Goal: Use online tool/utility: Utilize a website feature to perform a specific function

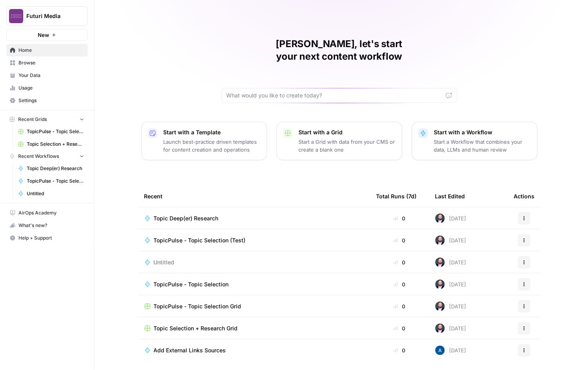
click at [25, 27] on div "Futuri Media New" at bounding box center [47, 20] width 94 height 41
click at [26, 20] on button "Futuri Media" at bounding box center [46, 16] width 81 height 20
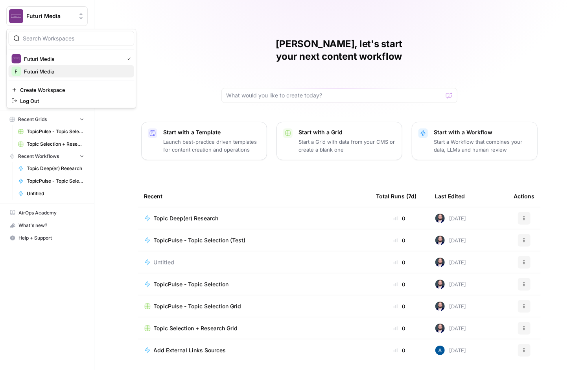
click at [38, 69] on span "Futuri Media" at bounding box center [76, 72] width 104 height 8
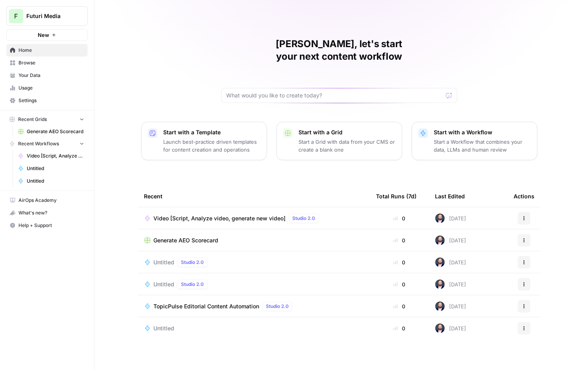
click at [38, 69] on link "Your Data" at bounding box center [46, 75] width 81 height 13
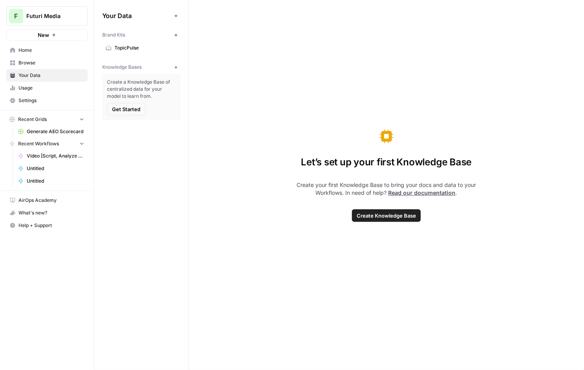
click at [35, 50] on span "Home" at bounding box center [51, 50] width 66 height 7
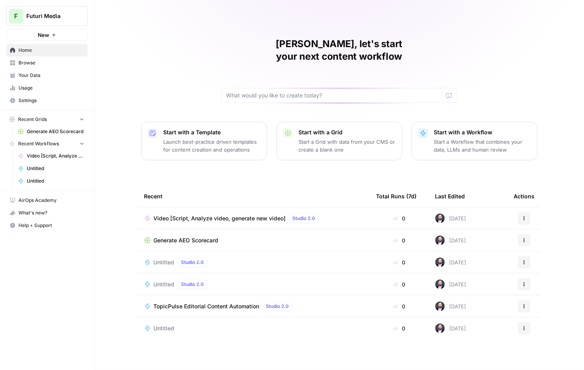
click at [232, 214] on div "Video [Script, Analyze video, generate new video] Studio 2.0" at bounding box center [238, 218] width 168 height 9
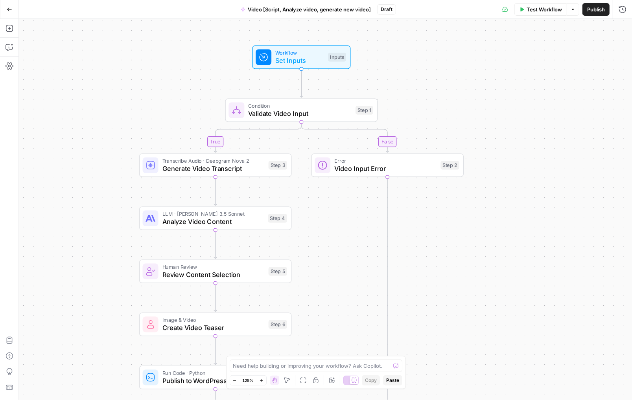
click at [398, 174] on div "Error Video Input Error Step 2 Copy step Delete step Add Note Test" at bounding box center [387, 165] width 153 height 24
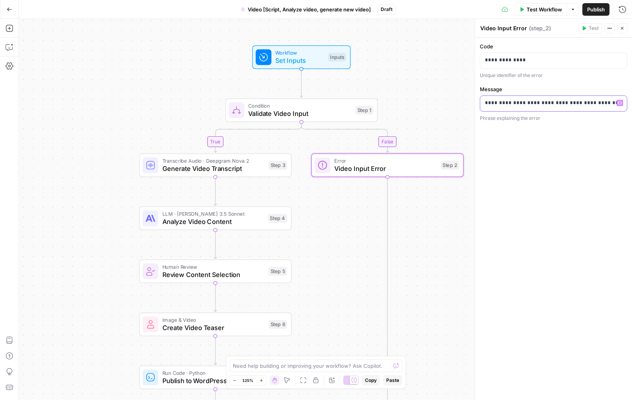
click at [509, 106] on p "**********" at bounding box center [553, 103] width 137 height 8
click at [522, 62] on p "**********" at bounding box center [553, 60] width 137 height 8
click at [563, 101] on p "**********" at bounding box center [553, 103] width 137 height 8
click at [515, 99] on p "**********" at bounding box center [553, 103] width 137 height 8
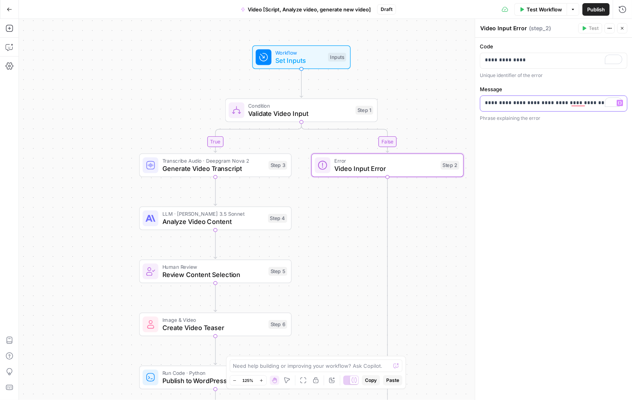
click at [515, 99] on p "**********" at bounding box center [553, 103] width 137 height 8
click at [559, 169] on div "**********" at bounding box center [553, 219] width 157 height 363
click at [529, 9] on span "Test Workflow" at bounding box center [543, 10] width 35 height 8
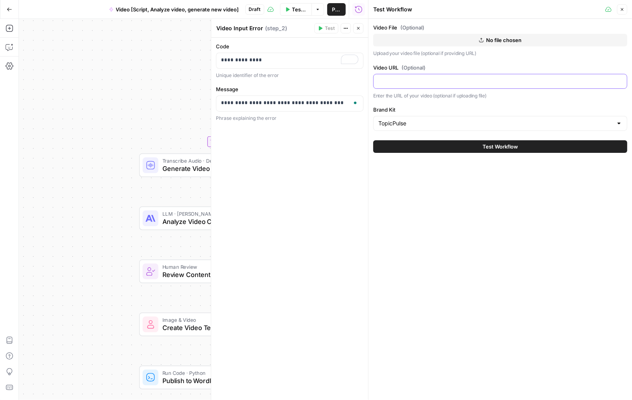
click at [415, 84] on input "Video URL (Optional)" at bounding box center [500, 81] width 244 height 8
paste input "[URL][DOMAIN_NAME]"
type input "[URL][DOMAIN_NAME]"
click at [499, 149] on span "Test Workflow" at bounding box center [499, 147] width 35 height 8
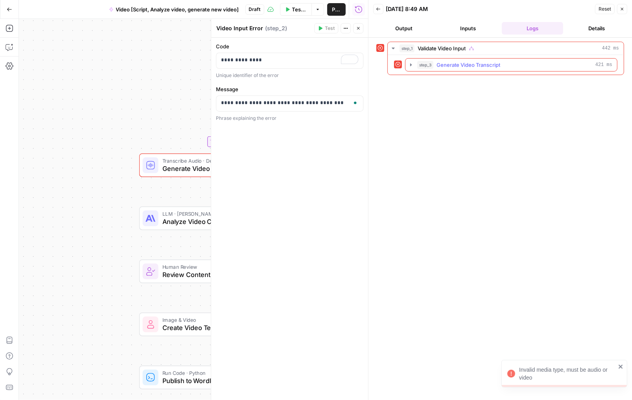
click at [463, 63] on span "Generate Video Transcript" at bounding box center [468, 65] width 64 height 8
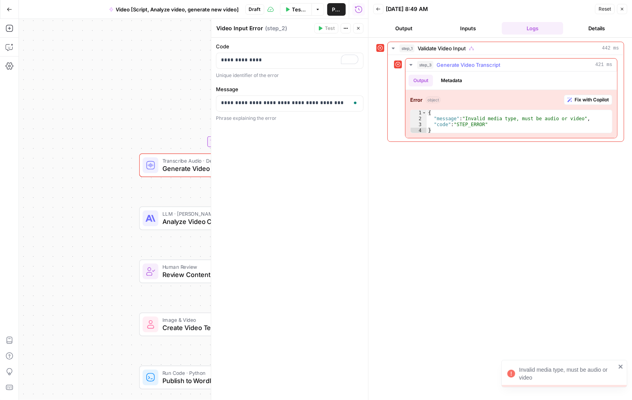
click at [445, 66] on span "Generate Video Transcript" at bounding box center [468, 65] width 64 height 8
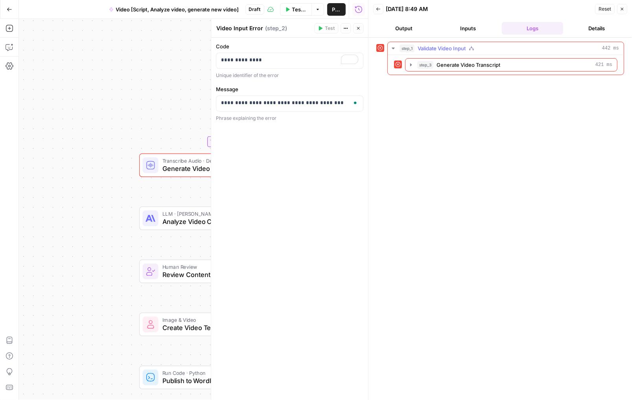
click at [583, 46] on span "442 ms" at bounding box center [610, 48] width 17 height 7
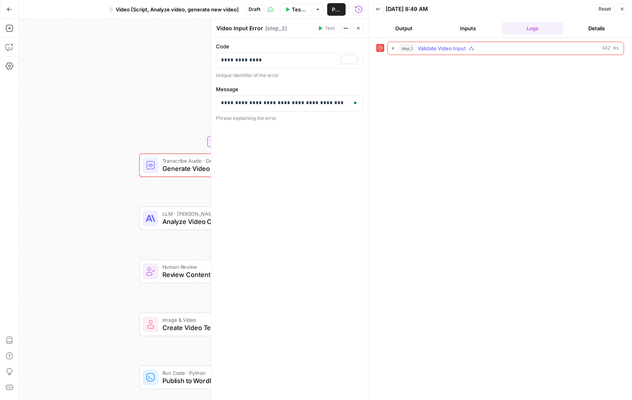
click at [442, 49] on span "Validate Video Input" at bounding box center [442, 48] width 48 height 8
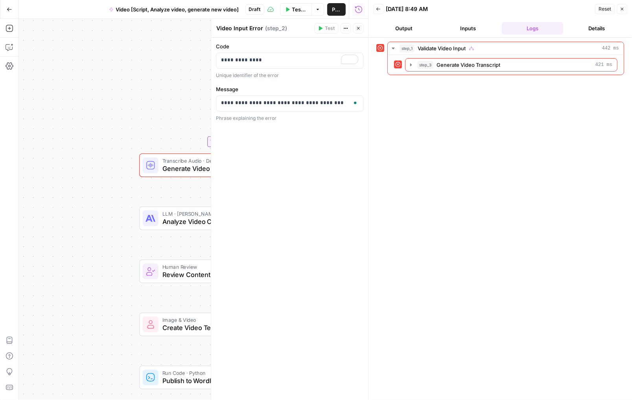
click at [378, 47] on icon at bounding box center [380, 48] width 6 height 6
click at [383, 49] on icon at bounding box center [380, 48] width 6 height 6
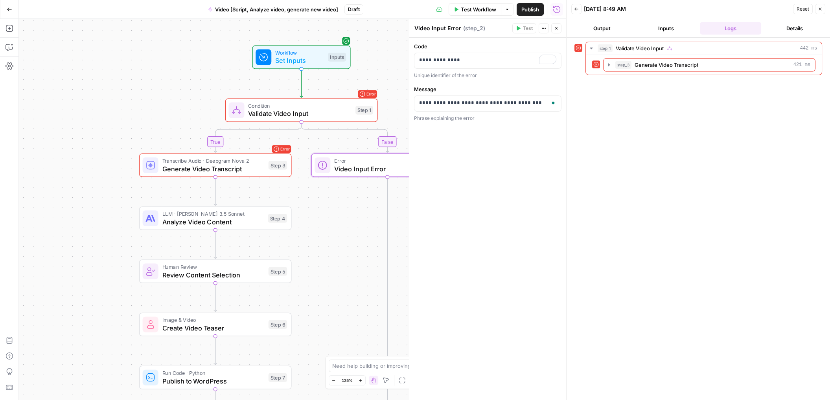
click at [583, 24] on button "Details" at bounding box center [794, 28] width 61 height 13
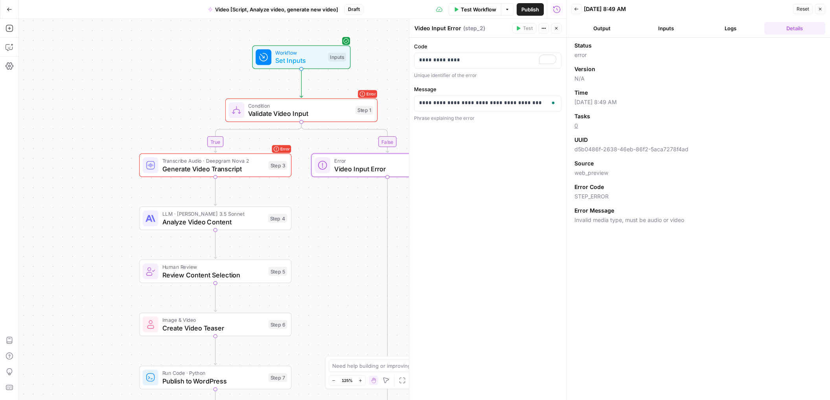
click at [583, 30] on button "Logs" at bounding box center [730, 28] width 61 height 13
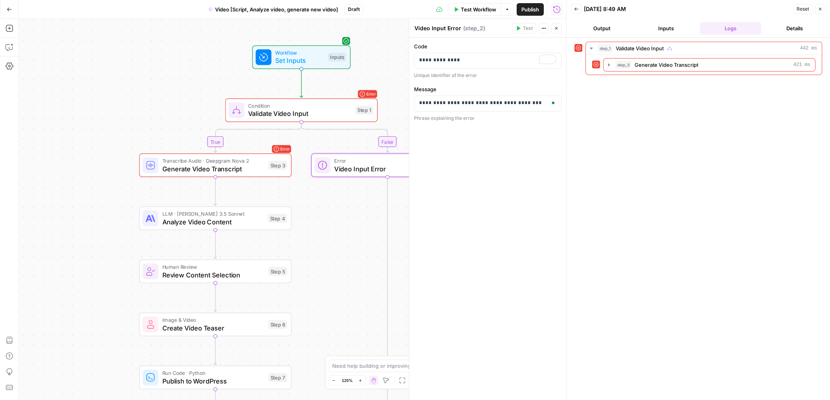
click at [583, 31] on button "Inputs" at bounding box center [666, 28] width 61 height 13
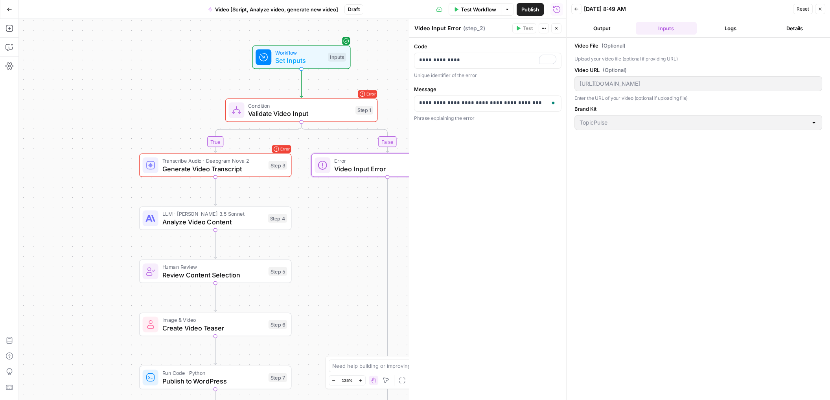
click at [583, 126] on div "TopicPulse" at bounding box center [698, 122] width 248 height 15
click at [583, 39] on div "Video File (Optional) Upload your video file (optional if providing URL) Video …" at bounding box center [698, 219] width 263 height 363
click at [583, 31] on button "Output" at bounding box center [601, 28] width 61 height 13
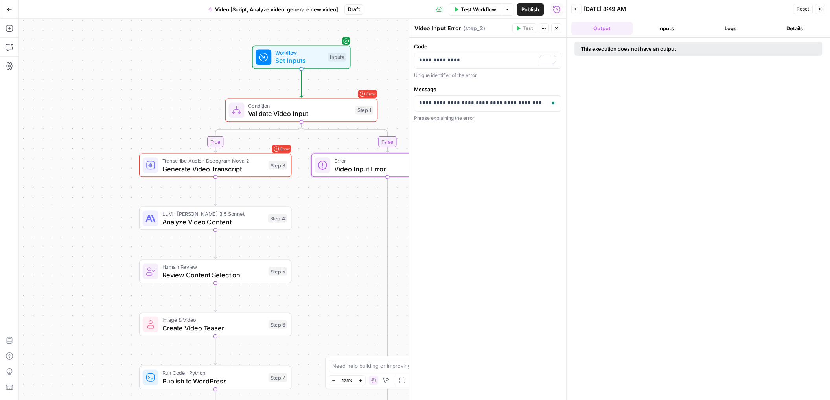
click at [583, 50] on div "This execution does not have an output" at bounding box center [663, 49] width 165 height 8
click at [583, 27] on button "Inputs" at bounding box center [666, 28] width 61 height 13
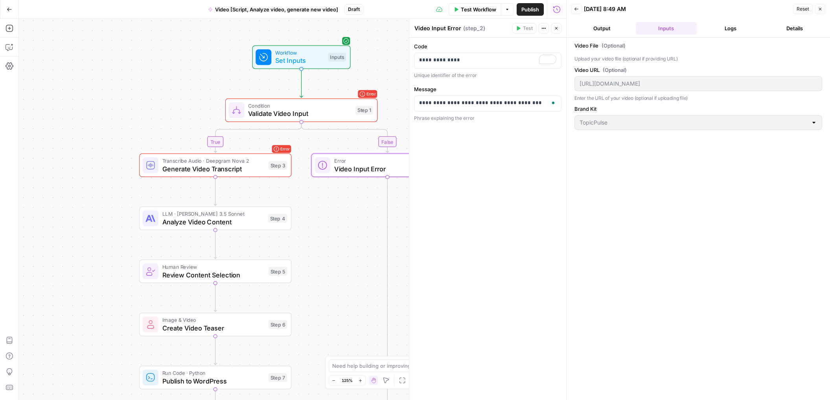
click at [561, 28] on button "Close" at bounding box center [556, 28] width 10 height 10
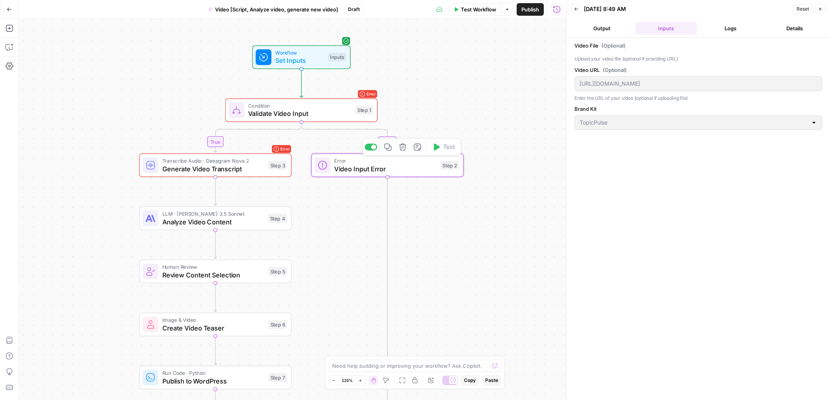
click at [272, 168] on div "Step 3" at bounding box center [278, 165] width 19 height 9
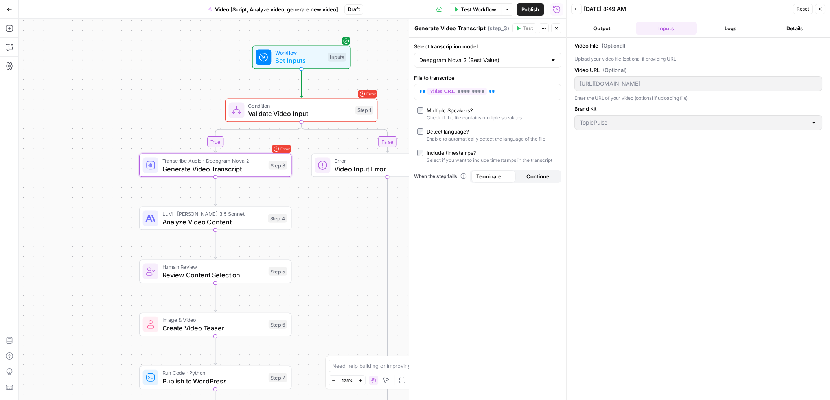
click at [296, 110] on span "Validate Video Input" at bounding box center [299, 114] width 103 height 10
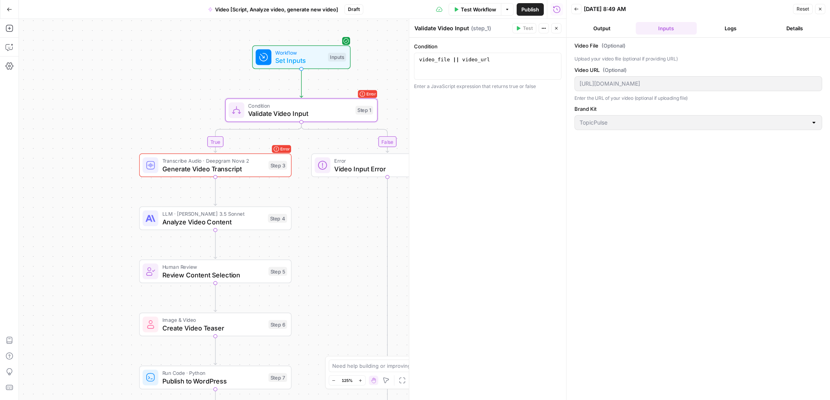
type textarea "**********"
click at [495, 67] on div "video_file || video_url" at bounding box center [488, 72] width 140 height 33
click at [313, 53] on span "Workflow" at bounding box center [299, 53] width 49 height 8
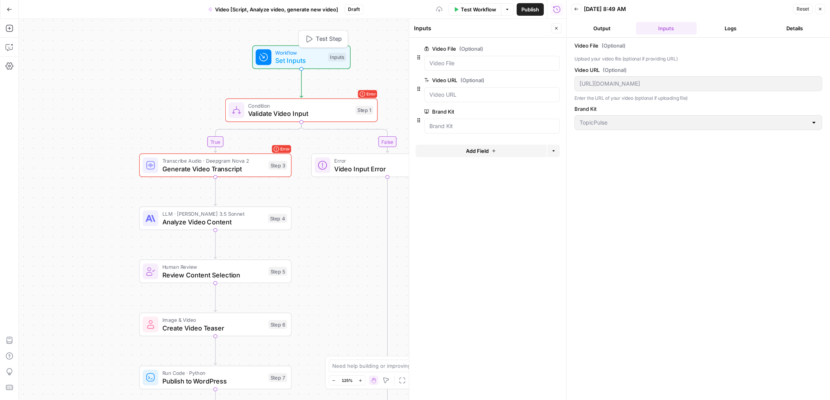
click at [311, 37] on icon "button" at bounding box center [309, 39] width 8 height 8
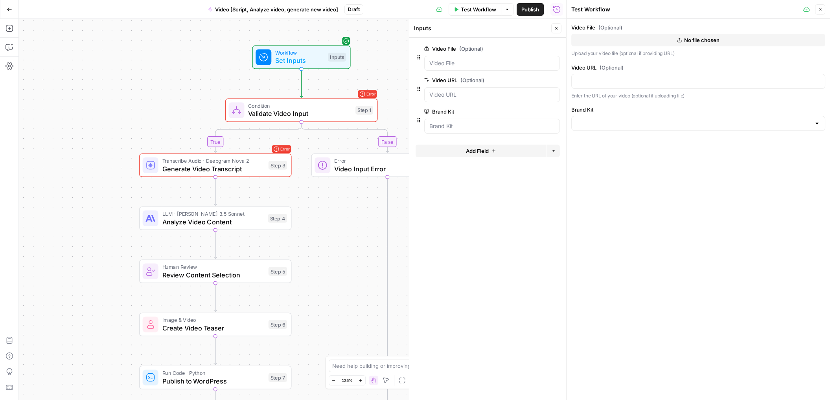
click at [455, 10] on icon "button" at bounding box center [457, 9] width 4 height 4
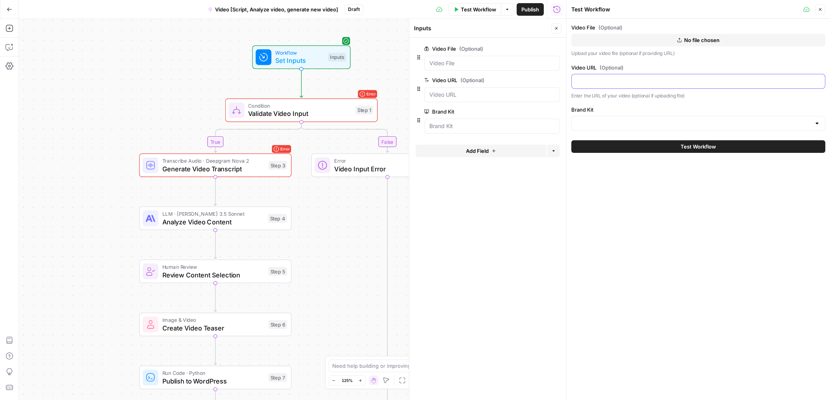
click at [583, 78] on input "Video URL (Optional)" at bounding box center [698, 81] width 244 height 8
paste input "[URL][DOMAIN_NAME]"
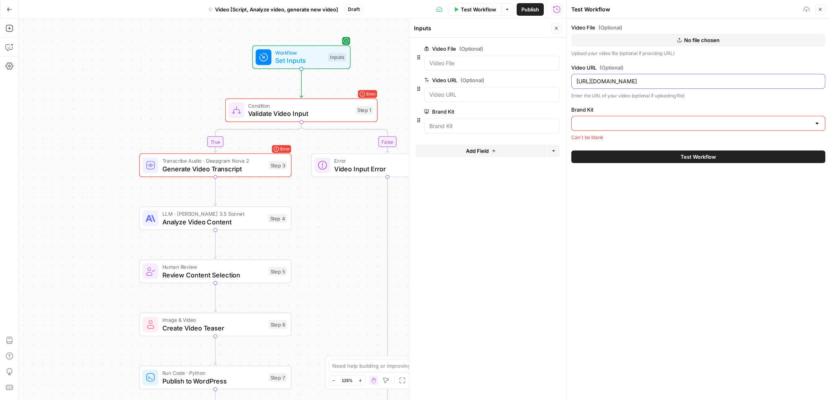
type input "[URL][DOMAIN_NAME]"
click at [583, 120] on input "Brand Kit" at bounding box center [693, 124] width 234 height 8
click at [583, 138] on button "TopicPulse ID: 5982" at bounding box center [698, 147] width 247 height 18
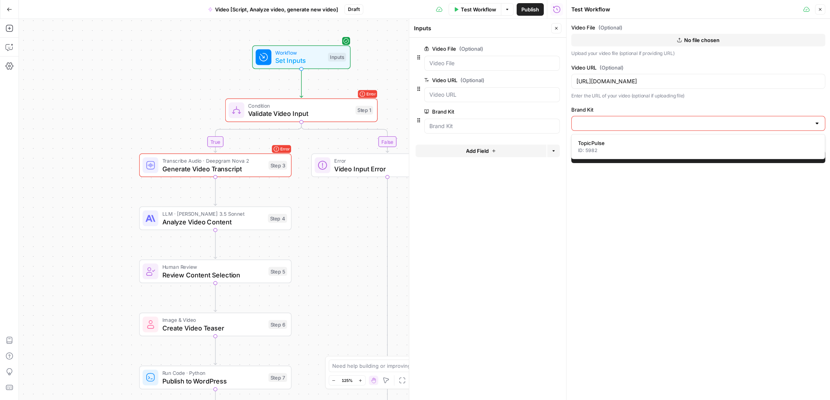
type input "TopicPulse"
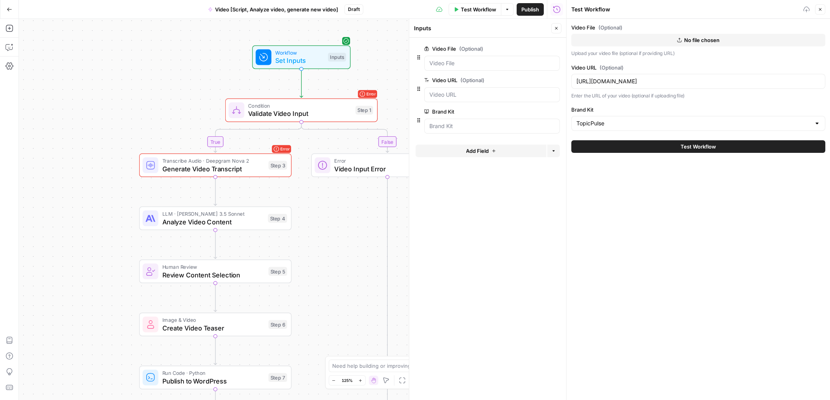
click at [583, 144] on button "Test Workflow" at bounding box center [698, 146] width 254 height 13
click at [583, 151] on button "Test Workflow" at bounding box center [698, 146] width 254 height 13
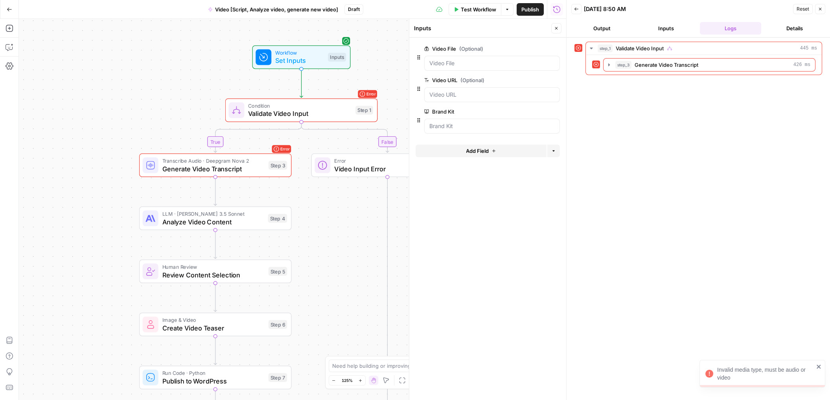
click at [583, 370] on div "Invalid media type, must be audio or video" at bounding box center [765, 374] width 97 height 16
click at [583, 55] on div "step_3 Generate Video Transcript 426 ms" at bounding box center [704, 65] width 236 height 20
click at [583, 62] on span "Generate Video Transcript" at bounding box center [667, 65] width 64 height 8
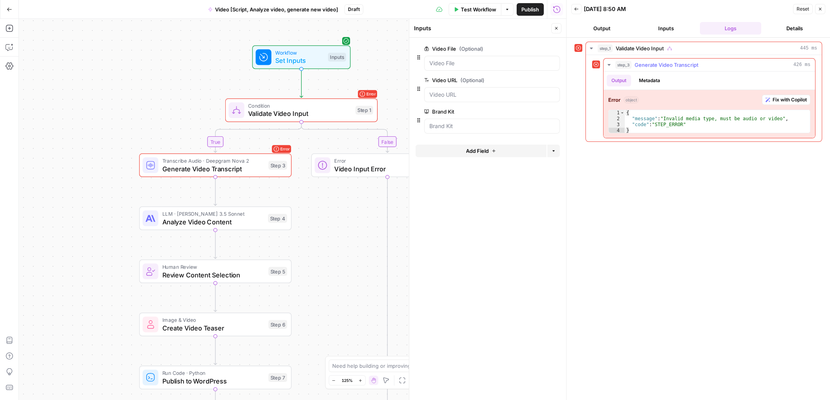
click at [583, 100] on span "Fix with Copilot" at bounding box center [790, 99] width 34 height 7
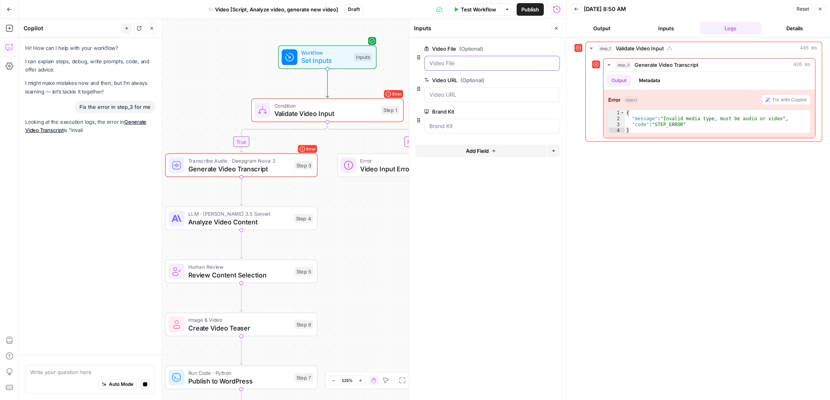
click at [466, 59] on File "Video File (Optional)" at bounding box center [491, 63] width 125 height 8
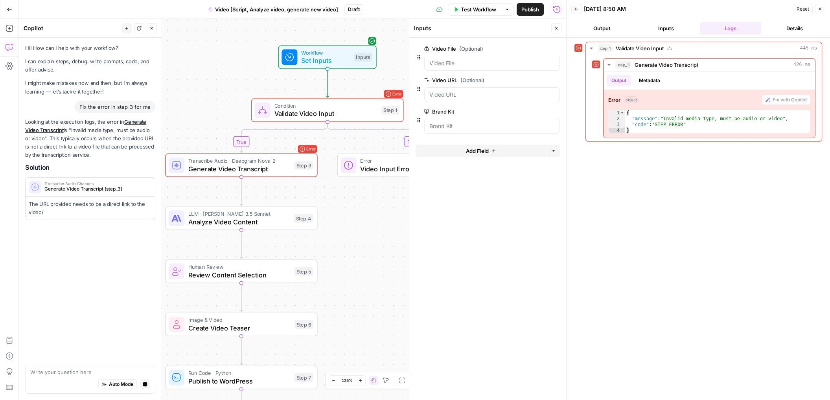
click at [464, 99] on div at bounding box center [492, 94] width 136 height 15
click at [464, 98] on URL "Video URL (Optional)" at bounding box center [491, 95] width 125 height 8
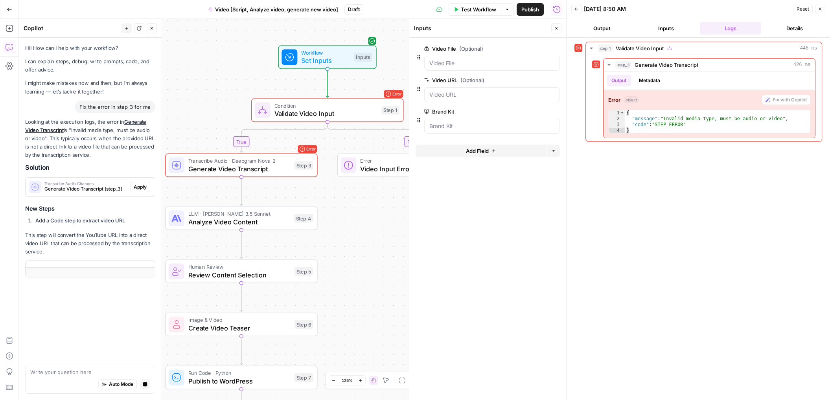
click at [527, 83] on button "edit field" at bounding box center [534, 79] width 30 height 9
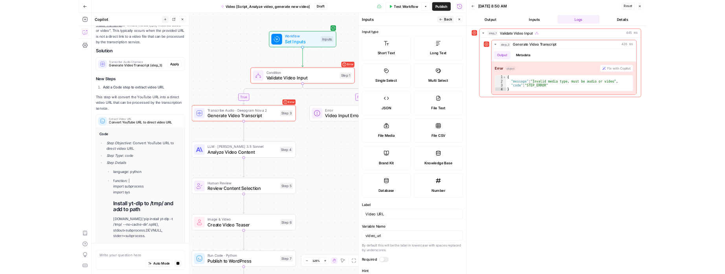
scroll to position [110, 0]
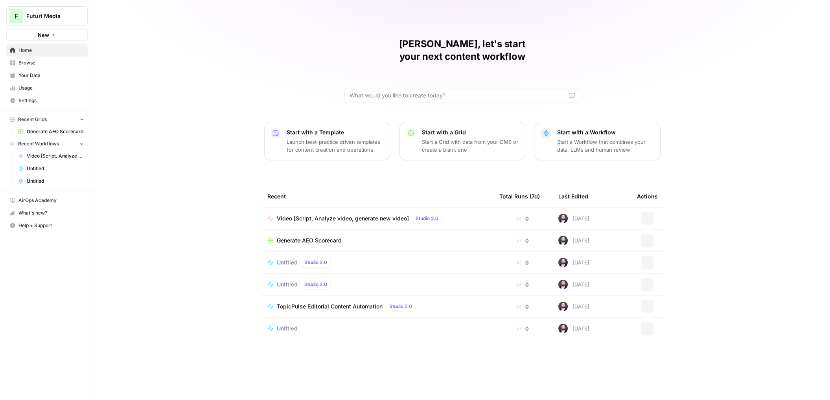
click at [529, 29] on div "[PERSON_NAME], let's start your next content workflow Start with a Template Lau…" at bounding box center [462, 200] width 736 height 400
click at [338, 208] on td "Video [Script, Analyze video, generate new video] Studio 2.0" at bounding box center [377, 219] width 232 height 22
click at [340, 215] on span "Video [Script, Analyze video, generate new video]" at bounding box center [343, 219] width 132 height 8
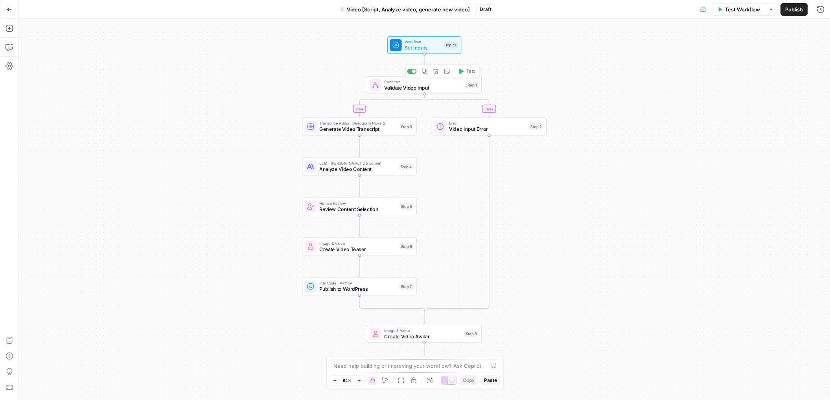
click at [421, 83] on span "Condition" at bounding box center [423, 82] width 78 height 6
click at [400, 50] on div at bounding box center [396, 45] width 12 height 12
click at [472, 129] on span "Video Input Error" at bounding box center [487, 128] width 77 height 7
click at [583, 103] on p "**********" at bounding box center [751, 103] width 137 height 8
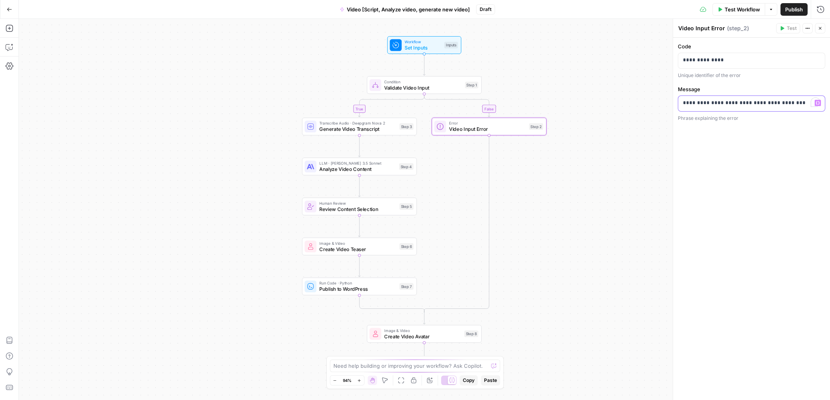
click at [583, 103] on p "**********" at bounding box center [751, 103] width 137 height 8
click at [583, 77] on div "true false Workflow Set Inputs Inputs Condition Validate Video Input Step 1 Tra…" at bounding box center [424, 209] width 811 height 381
click at [415, 90] on span "Validate Video Input" at bounding box center [421, 87] width 78 height 7
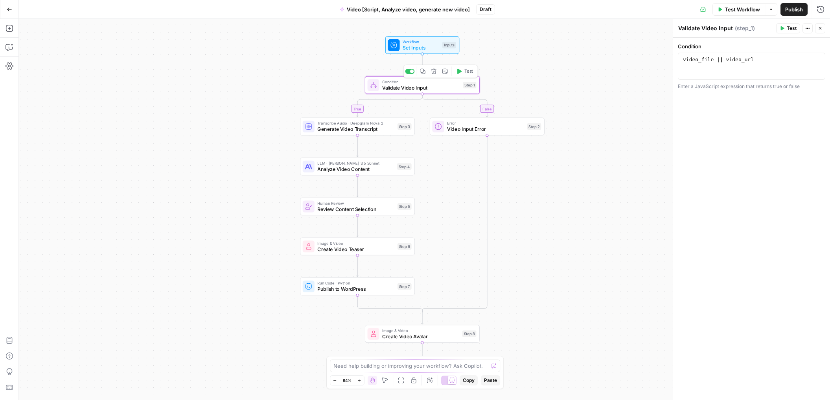
click at [414, 47] on span "Set Inputs" at bounding box center [421, 47] width 37 height 7
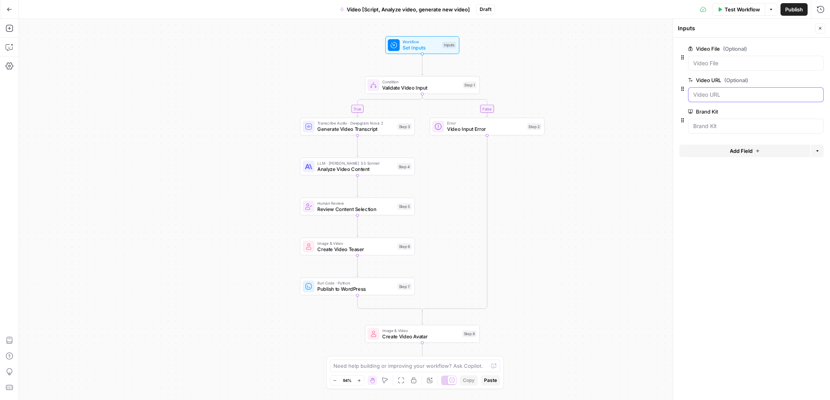
click at [583, 97] on URL "Video URL (Optional)" at bounding box center [755, 95] width 125 height 8
click at [583, 12] on span "Test Workflow" at bounding box center [742, 10] width 35 height 8
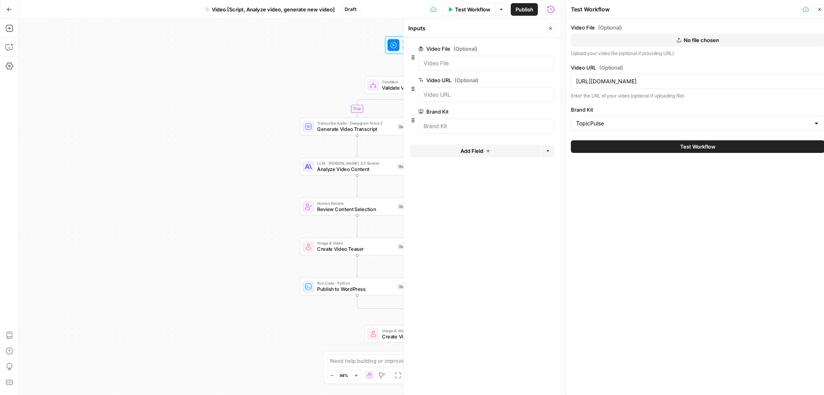
click at [583, 152] on button "Test Workflow" at bounding box center [698, 146] width 254 height 13
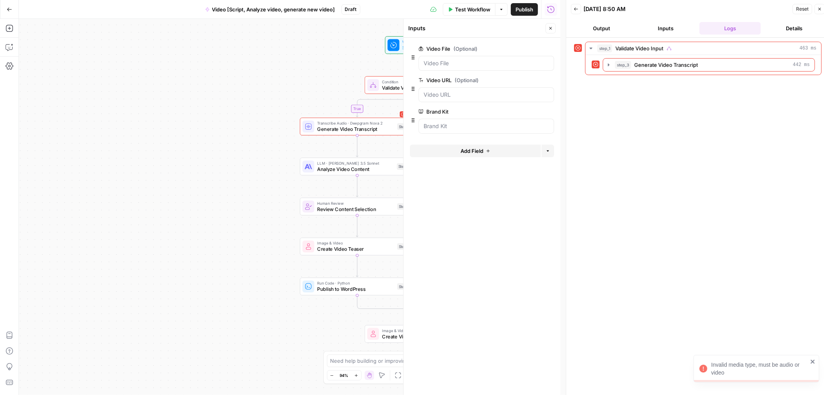
drag, startPoint x: 521, startPoint y: 11, endPoint x: 472, endPoint y: 15, distance: 49.3
click at [480, 16] on div "Test Workflow Options Publish Run History" at bounding box center [461, 9] width 201 height 18
click at [469, 14] on button "Test Workflow" at bounding box center [469, 9] width 53 height 13
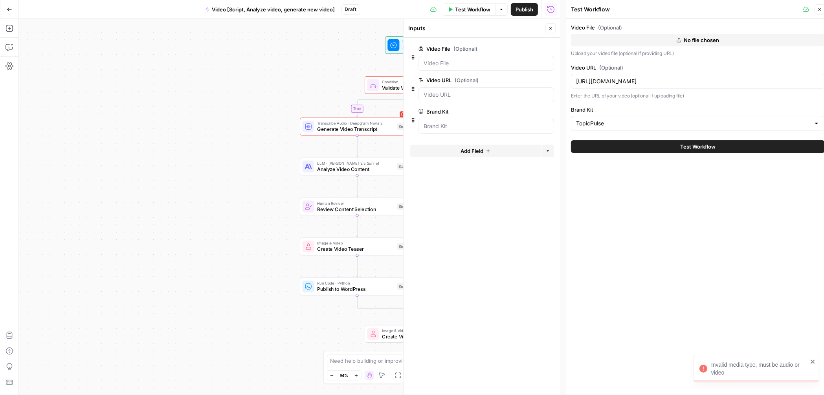
click at [469, 14] on button "Test Workflow" at bounding box center [469, 9] width 53 height 13
click at [452, 57] on div at bounding box center [487, 63] width 136 height 15
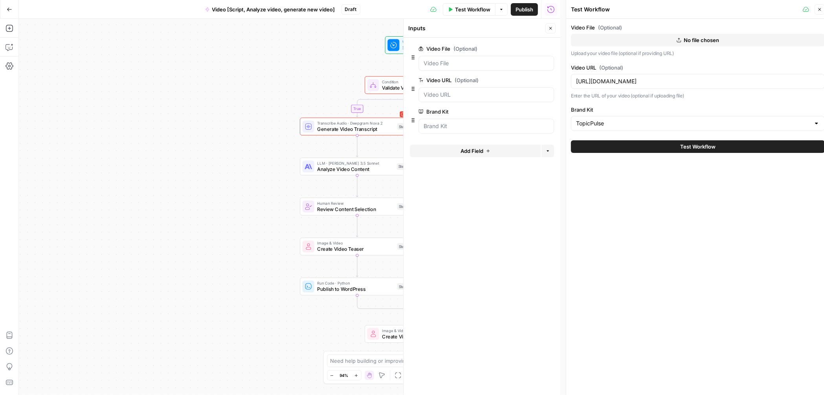
click at [451, 58] on div at bounding box center [487, 63] width 136 height 15
click at [583, 39] on button "No file chosen" at bounding box center [698, 40] width 254 height 13
click at [583, 60] on div "Video File (Optional) No file chosen Upload your video file (optional if provid…" at bounding box center [698, 77] width 254 height 107
click at [583, 84] on input "[URL][DOMAIN_NAME]" at bounding box center [698, 81] width 244 height 8
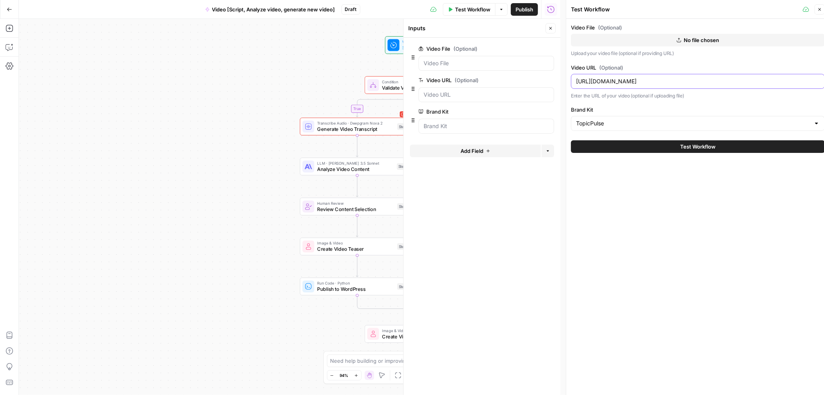
click at [583, 84] on input "[URL][DOMAIN_NAME]" at bounding box center [698, 81] width 244 height 8
click at [583, 140] on button "Test Workflow" at bounding box center [698, 146] width 254 height 13
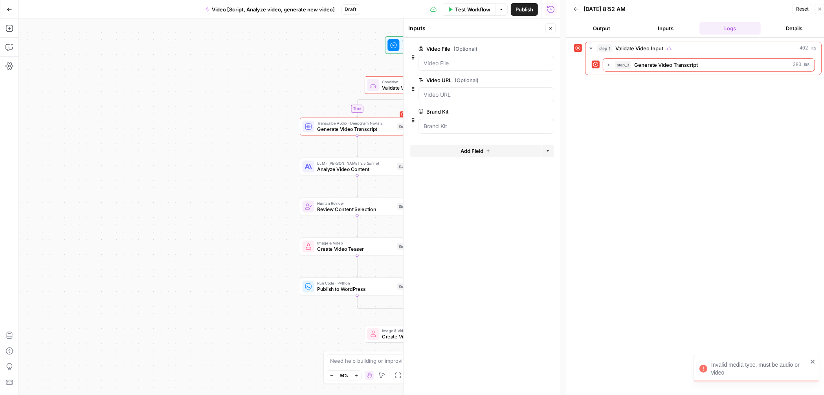
click at [583, 364] on div "Invalid media type, must be audio or video" at bounding box center [760, 369] width 97 height 16
click at [583, 68] on div at bounding box center [596, 64] width 8 height 13
click at [583, 50] on span "Validate Video Input" at bounding box center [640, 48] width 48 height 8
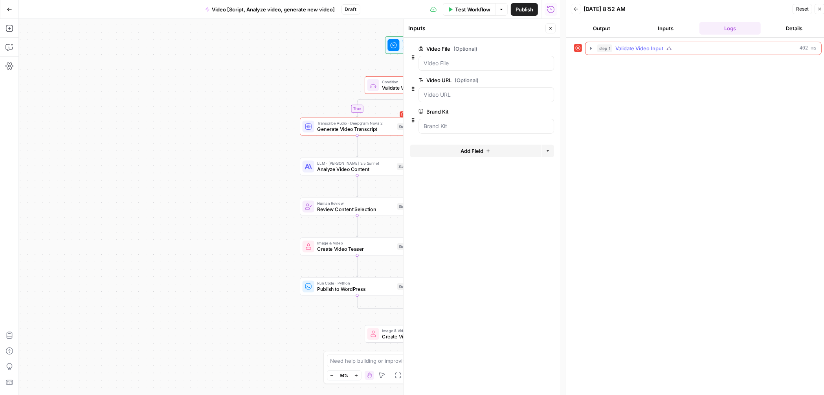
click at [583, 49] on div "step_1 Validate Video Input 402 ms" at bounding box center [707, 48] width 219 height 8
click at [583, 49] on span "step_1" at bounding box center [605, 48] width 15 height 8
click at [578, 48] on icon at bounding box center [578, 48] width 5 height 5
click at [583, 48] on span "step_1" at bounding box center [605, 48] width 15 height 8
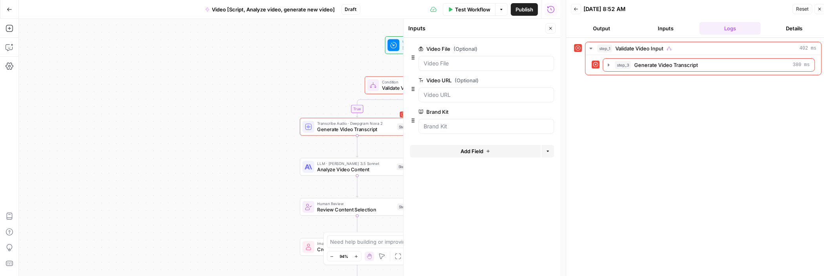
click at [583, 29] on button "Details" at bounding box center [794, 28] width 61 height 13
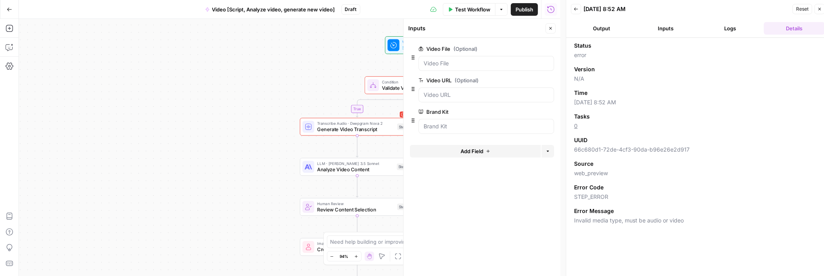
click at [583, 26] on button "Inputs" at bounding box center [666, 28] width 61 height 13
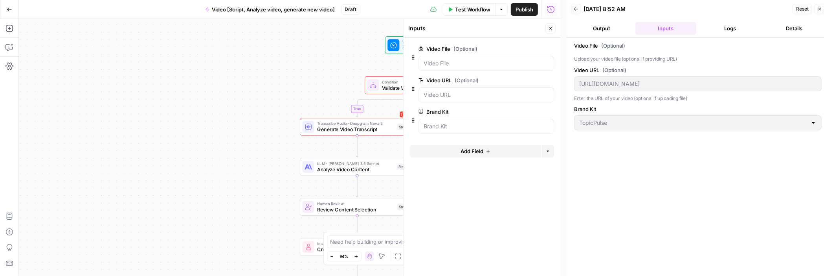
click at [583, 29] on button "Output" at bounding box center [601, 28] width 61 height 13
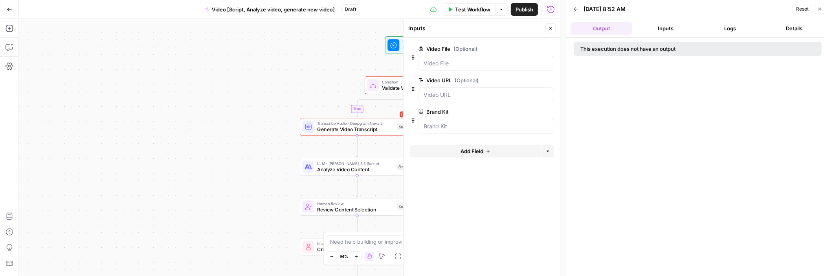
click at [583, 44] on div "This execution does not have an output" at bounding box center [698, 49] width 248 height 14
click at [583, 29] on button "Inputs" at bounding box center [666, 28] width 61 height 13
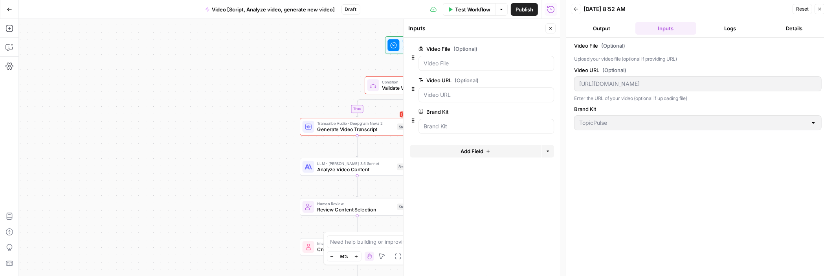
click at [583, 30] on button "Logs" at bounding box center [730, 28] width 61 height 13
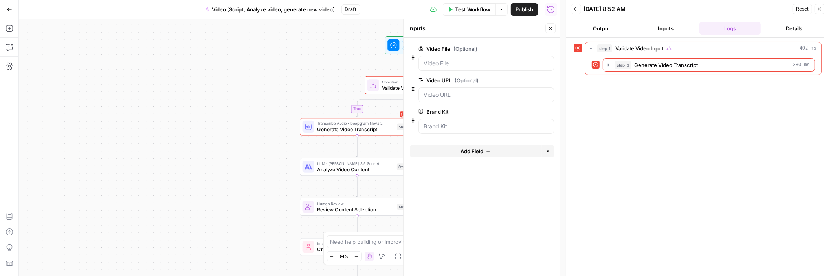
click at [583, 30] on button "Details" at bounding box center [794, 28] width 61 height 13
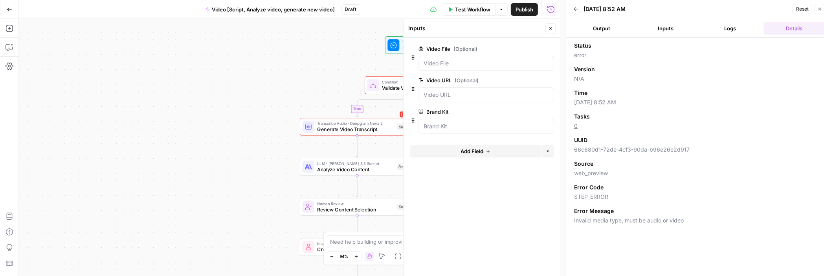
click at [583, 28] on button "Logs" at bounding box center [730, 28] width 61 height 13
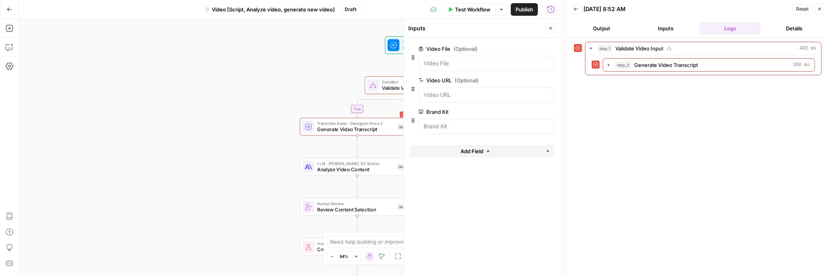
click at [583, 28] on button "Inputs" at bounding box center [666, 28] width 61 height 13
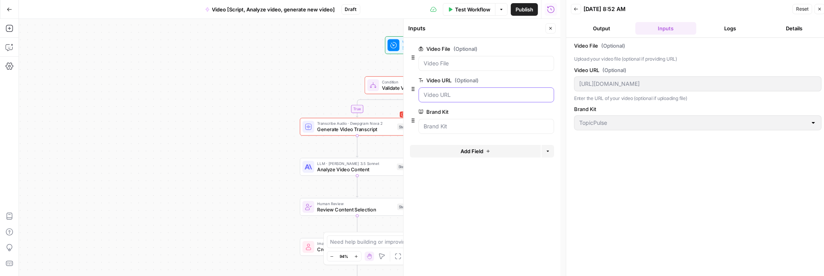
click at [508, 96] on URL "Video URL (Optional)" at bounding box center [486, 95] width 125 height 8
click at [531, 83] on button "edit field" at bounding box center [528, 79] width 30 height 9
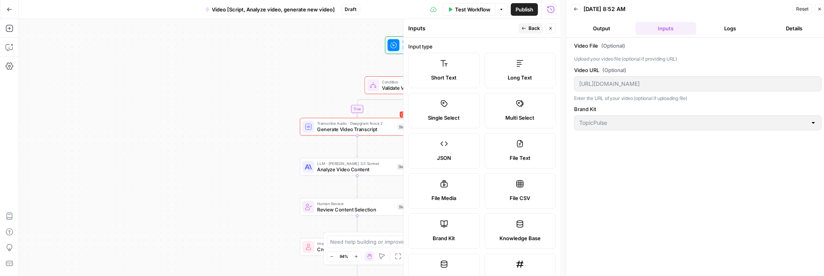
click at [528, 33] on header "Inputs Back Close" at bounding box center [482, 28] width 157 height 19
click at [527, 32] on button "Back" at bounding box center [531, 28] width 25 height 10
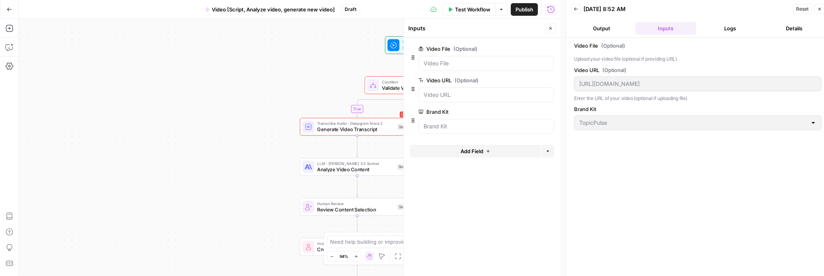
click at [476, 14] on button "Test Workflow" at bounding box center [469, 9] width 53 height 13
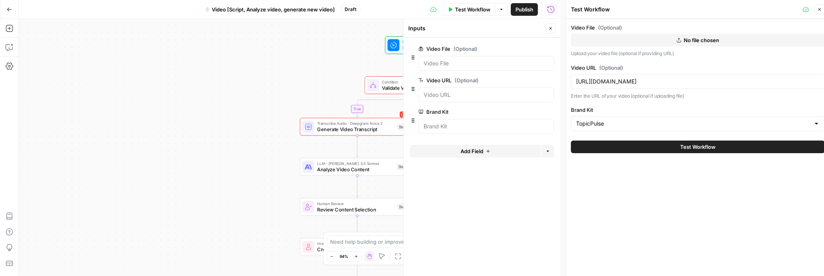
click at [583, 147] on button "Test Workflow" at bounding box center [698, 146] width 254 height 13
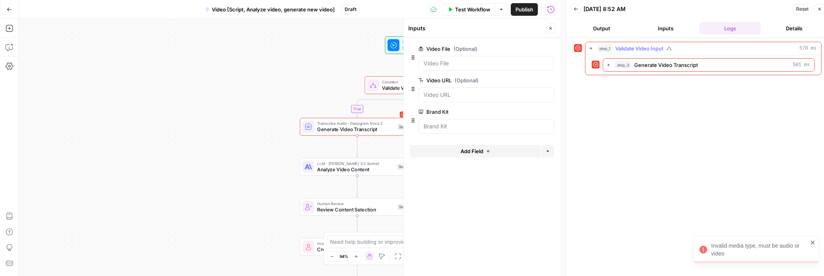
click at [583, 62] on icon at bounding box center [596, 65] width 6 height 6
click at [574, 49] on div "step_1 Validate Video Input 578 ms step_3 Generate Video Transcript 501 ms" at bounding box center [698, 159] width 263 height 243
click at [574, 49] on div at bounding box center [578, 48] width 8 height 8
click at [583, 241] on icon "close" at bounding box center [814, 242] width 6 height 6
click at [496, 66] on File "Video File (Optional)" at bounding box center [486, 63] width 125 height 8
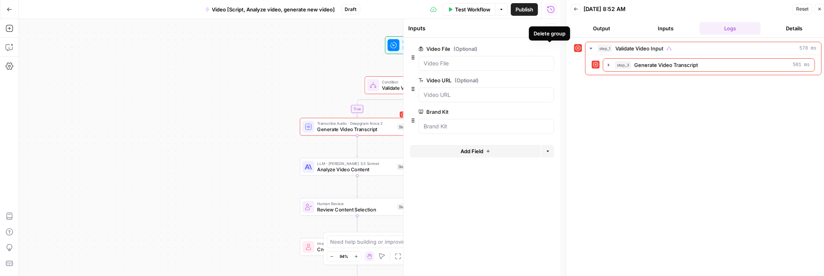
click at [550, 26] on div "Delete group" at bounding box center [549, 33] width 41 height 14
click at [550, 24] on button "Close" at bounding box center [551, 28] width 10 height 10
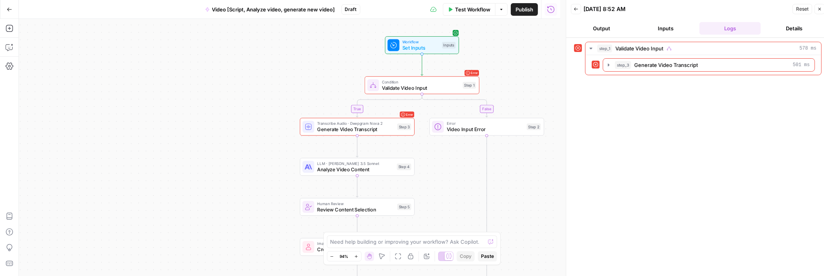
click at [583, 29] on button "Inputs" at bounding box center [666, 28] width 61 height 13
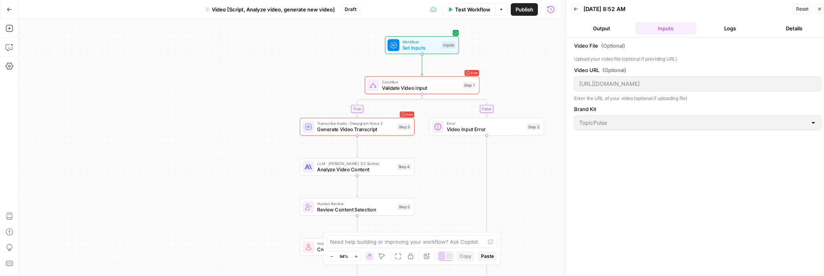
click at [583, 26] on button "Output" at bounding box center [601, 28] width 61 height 13
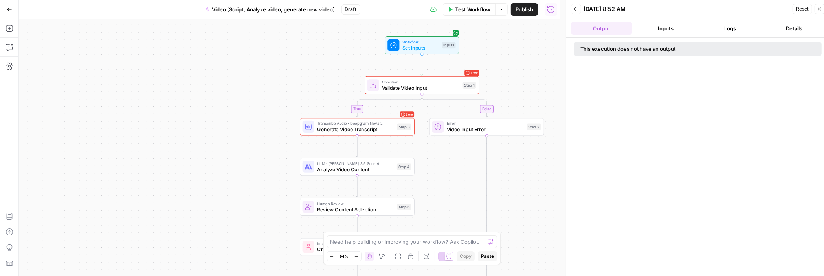
click at [583, 30] on button "Inputs" at bounding box center [666, 28] width 61 height 13
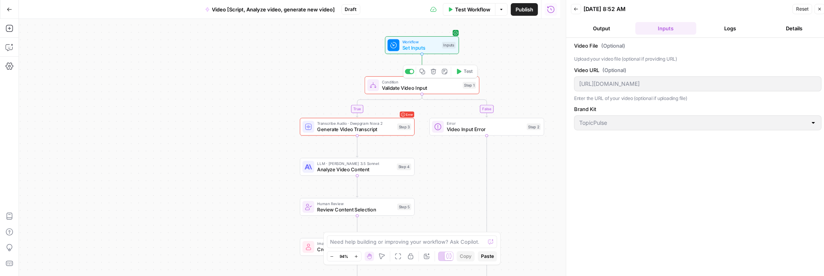
click at [432, 49] on span "Set Inputs" at bounding box center [421, 47] width 37 height 7
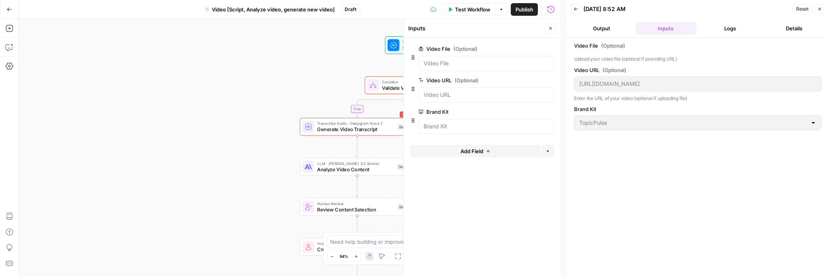
click at [467, 89] on div at bounding box center [487, 94] width 136 height 15
click at [442, 73] on div "Video File (Optional) edit field Delete group" at bounding box center [482, 59] width 144 height 31
click at [441, 77] on label "Video URL (Optional)" at bounding box center [464, 80] width 91 height 8
click at [441, 91] on URL "Video URL (Optional)" at bounding box center [486, 95] width 125 height 8
click at [552, 27] on icon "button" at bounding box center [550, 28] width 5 height 5
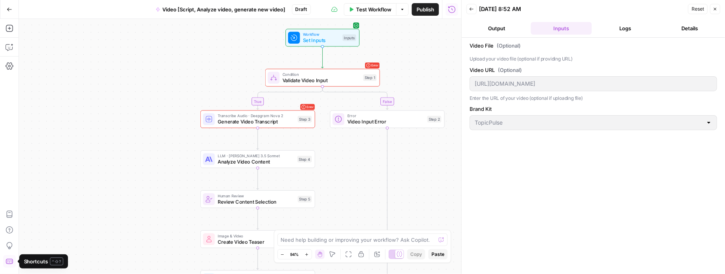
click at [7, 259] on icon "button" at bounding box center [9, 261] width 7 height 5
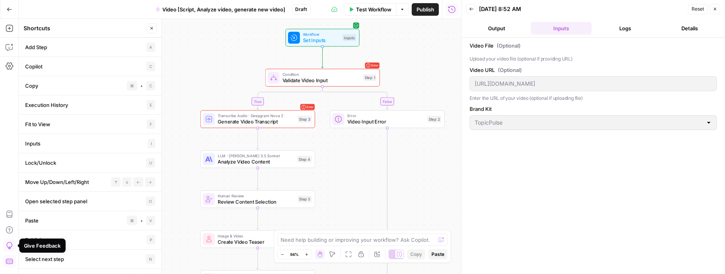
click at [11, 247] on icon "button" at bounding box center [9, 245] width 6 height 7
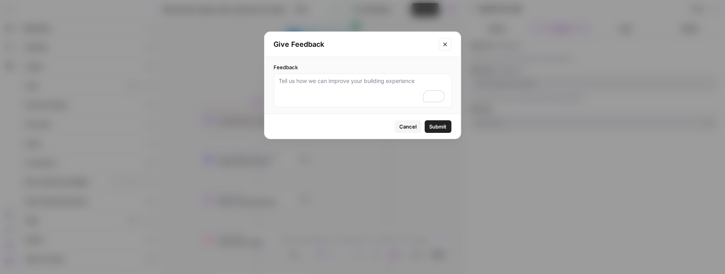
click at [447, 40] on button "Close modal" at bounding box center [445, 44] width 13 height 13
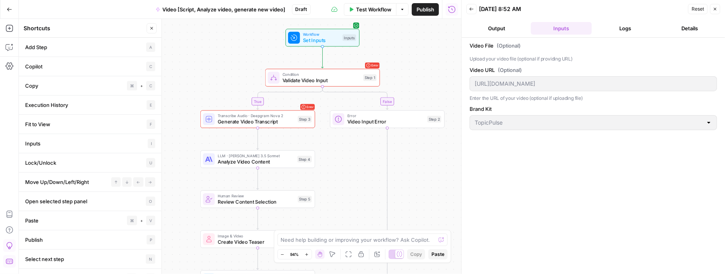
click at [6, 221] on div "Add Steps Copilot Settings AirOps Academy Help Give Feedback Shortcuts" at bounding box center [9, 146] width 19 height 255
click at [10, 214] on icon "button" at bounding box center [10, 214] width 8 height 8
click at [6, 234] on icon "button" at bounding box center [10, 230] width 8 height 8
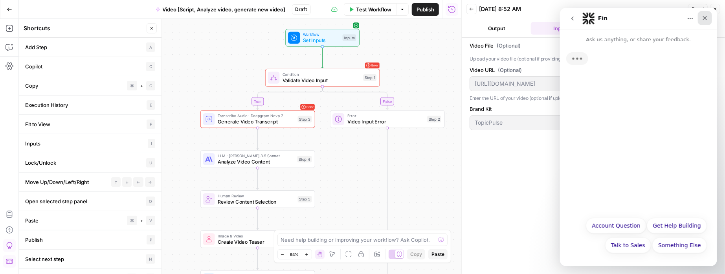
click at [583, 20] on div "Close" at bounding box center [705, 18] width 14 height 14
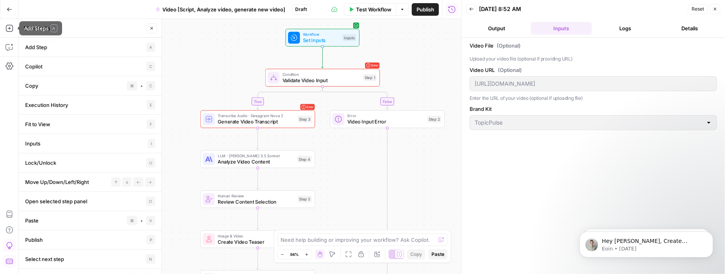
click at [9, 35] on div "Add Steps Copilot Settings AirOps Academy Help Give Feedback Shortcuts" at bounding box center [9, 146] width 19 height 255
click at [10, 29] on icon "button" at bounding box center [10, 28] width 8 height 8
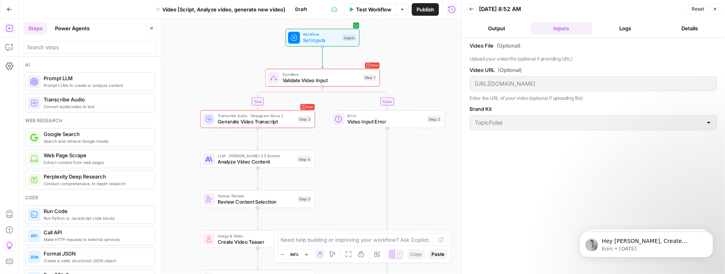
click at [11, 8] on icon "button" at bounding box center [10, 10] width 6 height 6
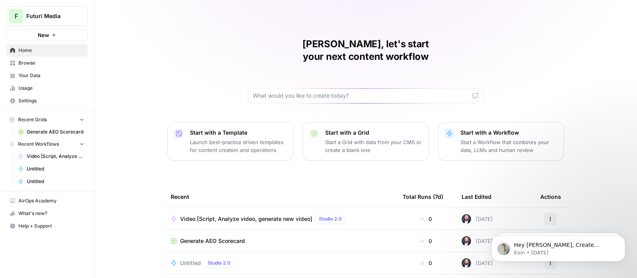
click at [311, 213] on td "Video [Script, Analyze video, generate new video] Studio 2.0" at bounding box center [280, 219] width 232 height 22
click at [299, 215] on span "Video [Script, Analyze video, generate new video]" at bounding box center [246, 219] width 132 height 8
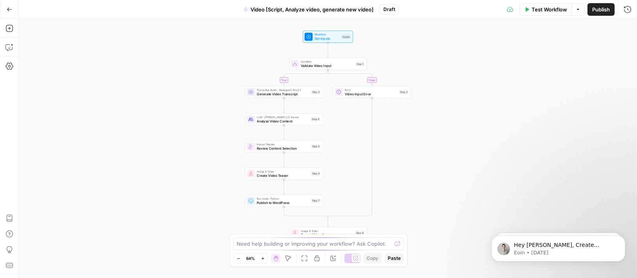
click at [328, 36] on span "Set Inputs" at bounding box center [327, 38] width 25 height 5
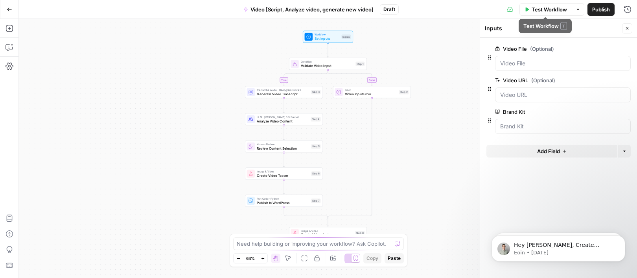
click at [524, 7] on icon "button" at bounding box center [526, 9] width 5 height 5
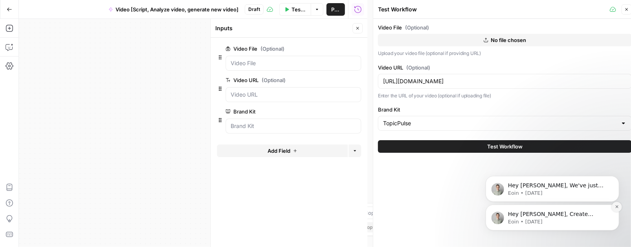
click at [583, 204] on button "Dismiss notification" at bounding box center [617, 207] width 10 height 10
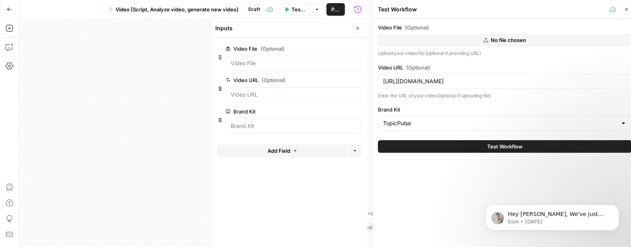
click at [583, 204] on button "Dismiss notification" at bounding box center [617, 207] width 8 height 8
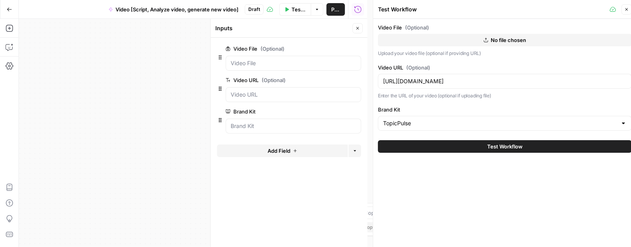
click at [309, 57] on div at bounding box center [294, 63] width 136 height 15
click at [305, 94] on URL "Video URL (Optional)" at bounding box center [293, 95] width 125 height 8
click at [290, 131] on div at bounding box center [294, 126] width 136 height 15
click at [467, 42] on button "No file chosen" at bounding box center [505, 40] width 254 height 13
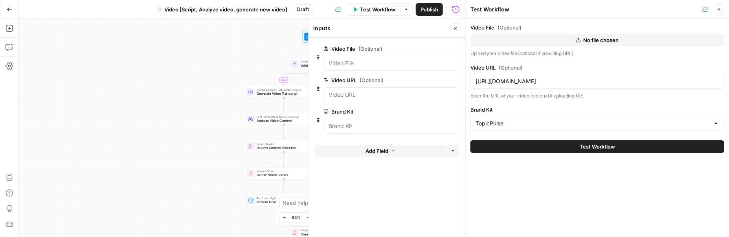
click at [582, 149] on span "Test Workflow" at bounding box center [597, 147] width 35 height 8
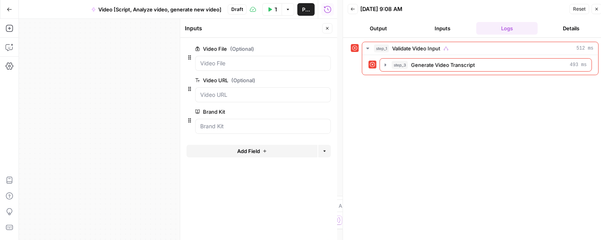
click at [323, 33] on button "Close" at bounding box center [327, 28] width 10 height 10
